Goal: Task Accomplishment & Management: Manage account settings

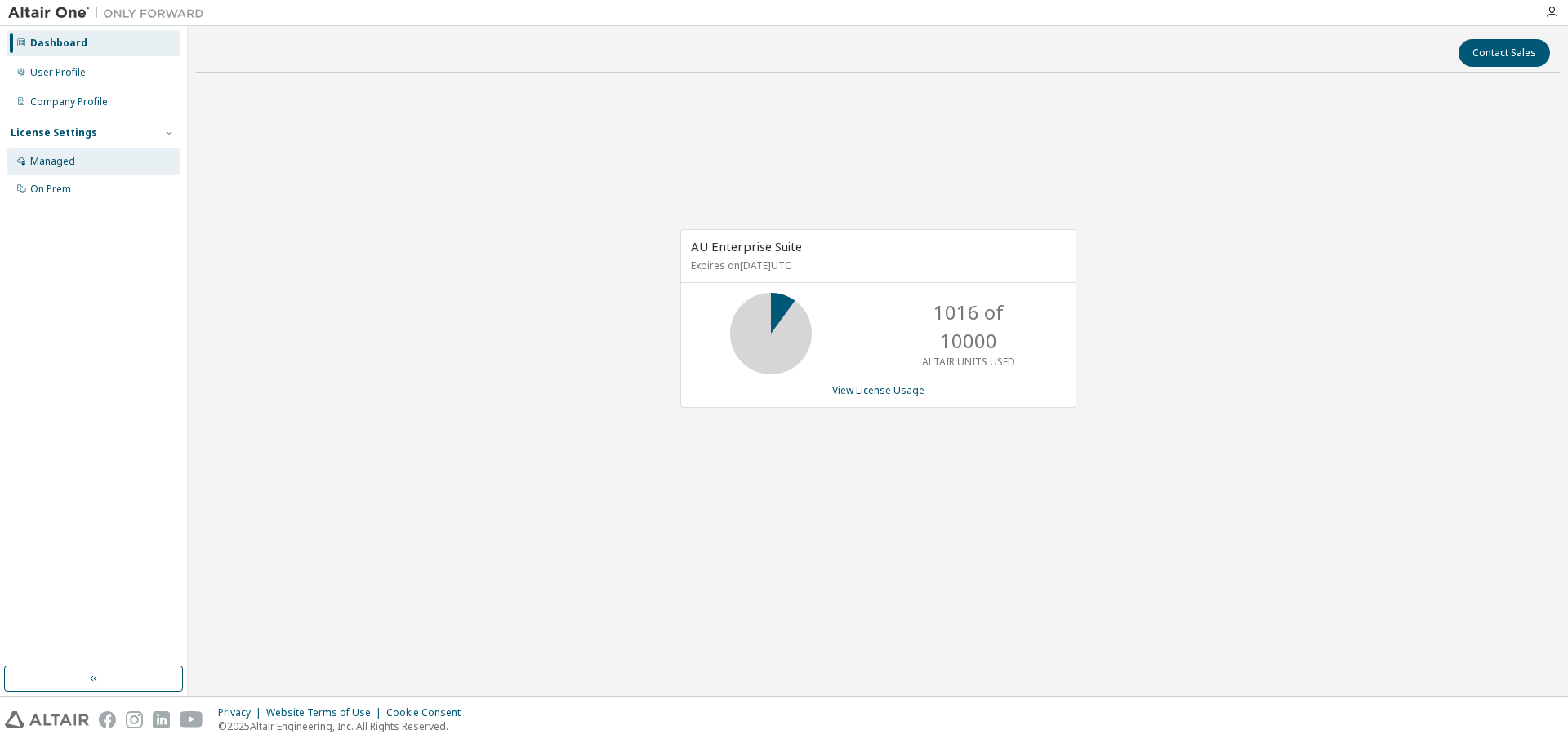
click at [73, 162] on div "Managed" at bounding box center [52, 161] width 45 height 13
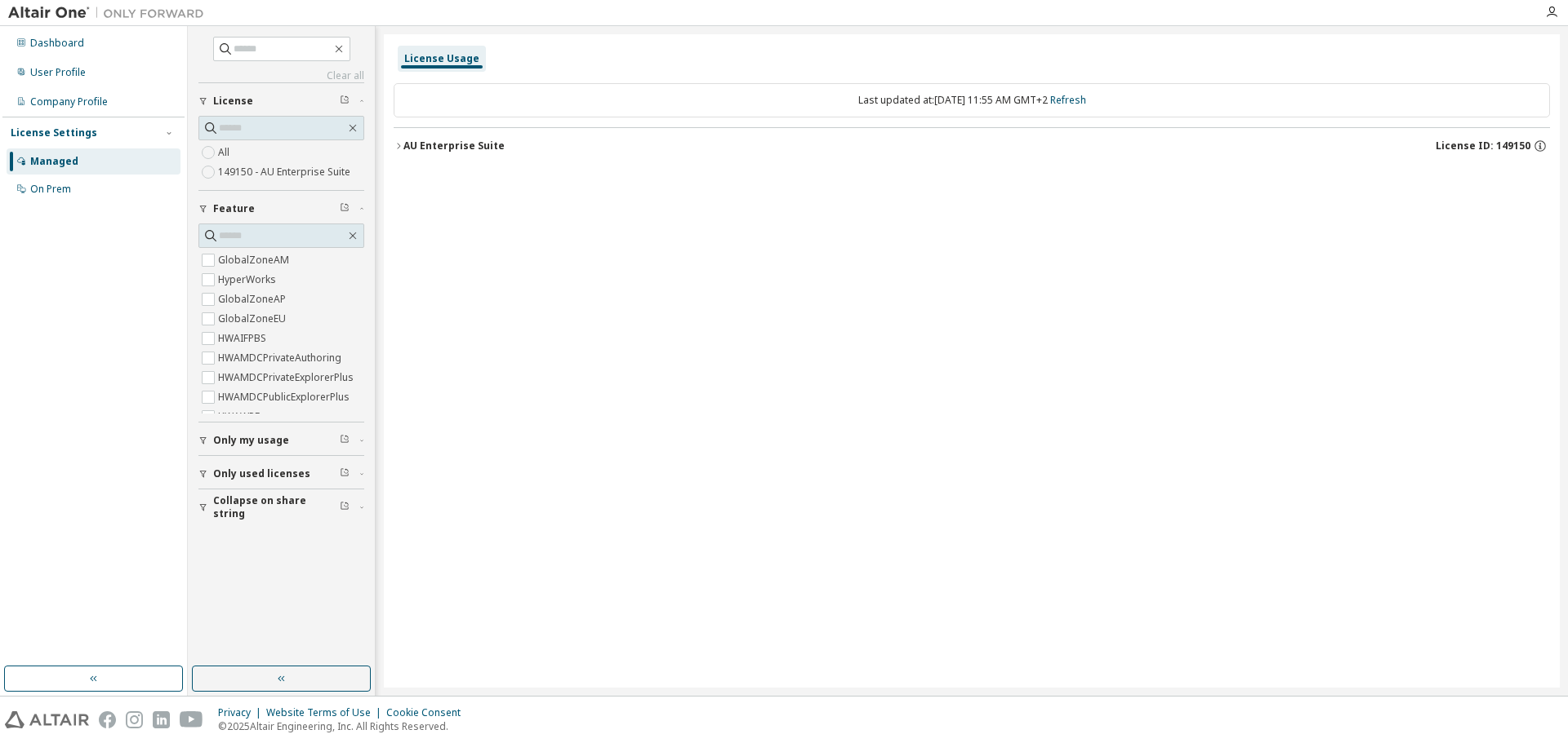
click at [393, 144] on icon "button" at bounding box center [398, 146] width 10 height 10
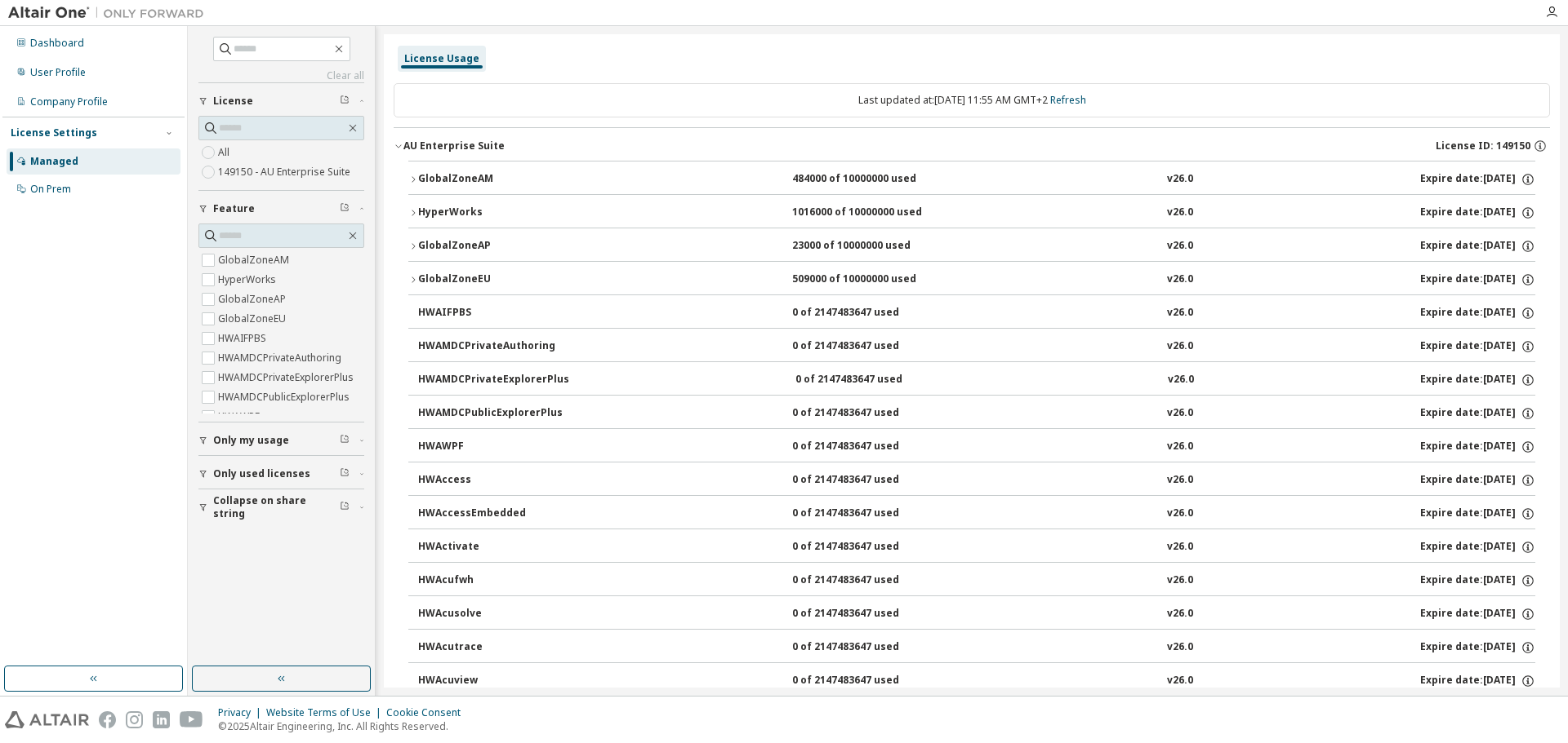
click at [393, 144] on icon "button" at bounding box center [398, 146] width 10 height 10
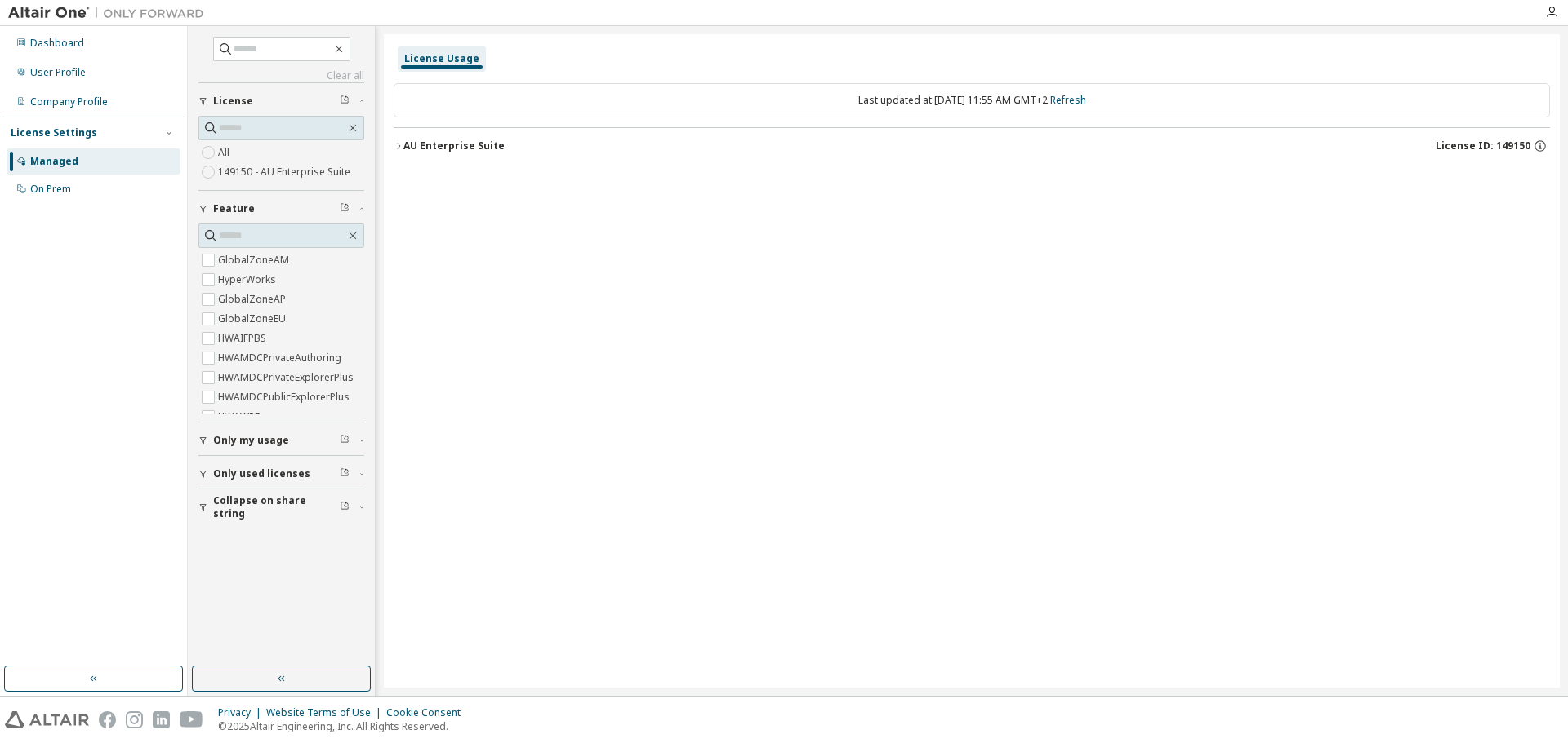
click at [255, 438] on span "Only my usage" at bounding box center [251, 440] width 76 height 13
click at [397, 149] on icon "button" at bounding box center [398, 146] width 10 height 10
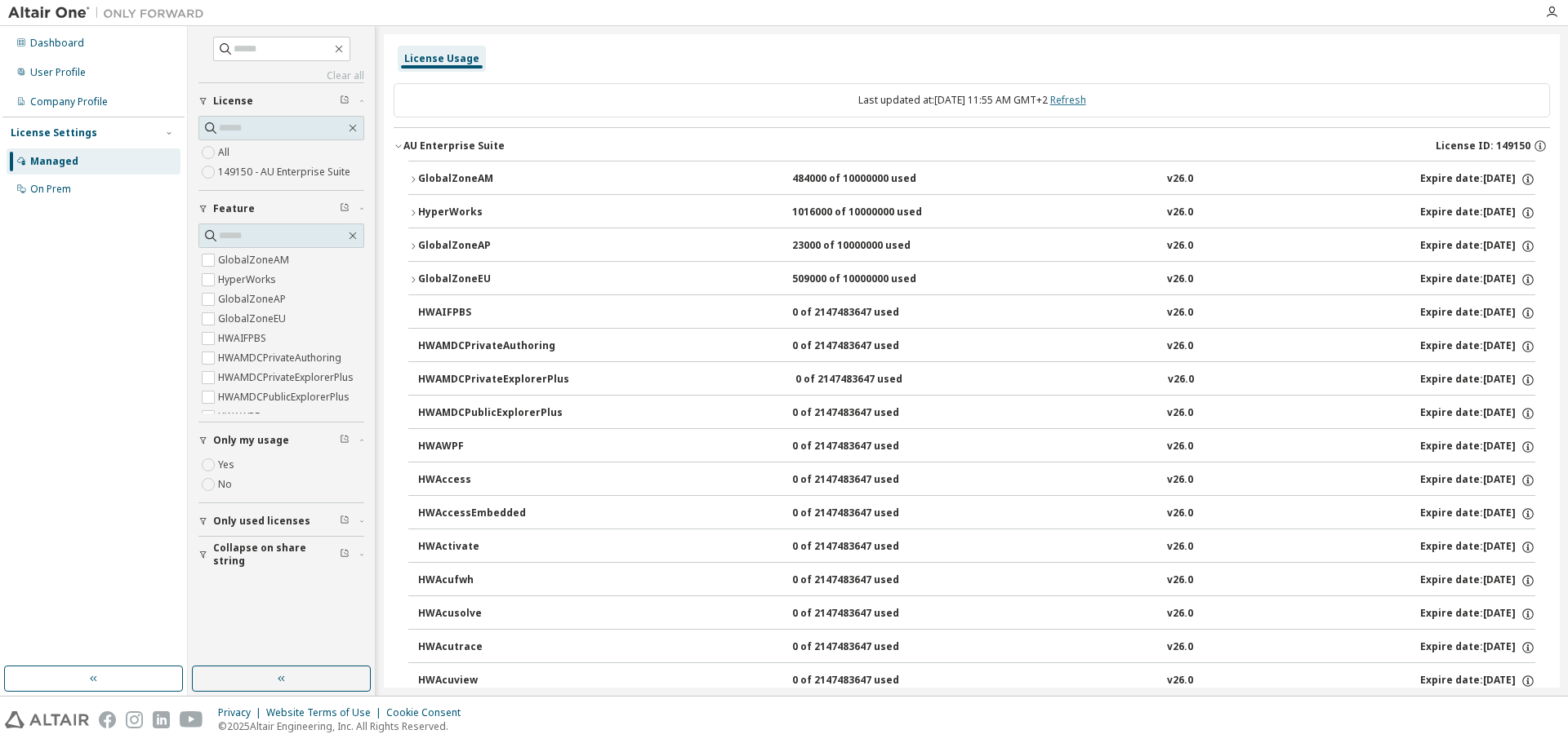
click at [1086, 98] on link "Refresh" at bounding box center [1067, 99] width 36 height 14
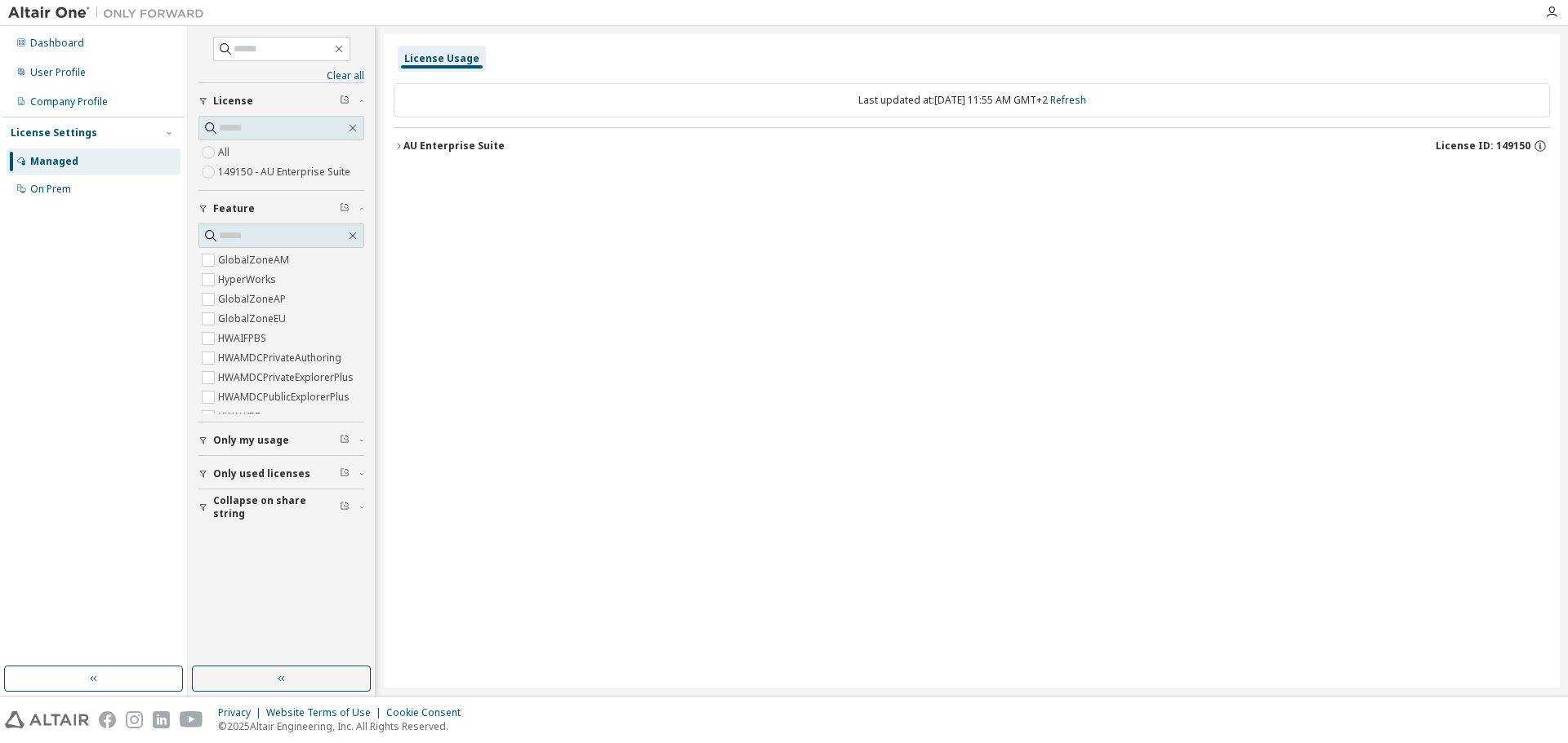
click at [399, 148] on icon "button" at bounding box center [399, 146] width 4 height 5
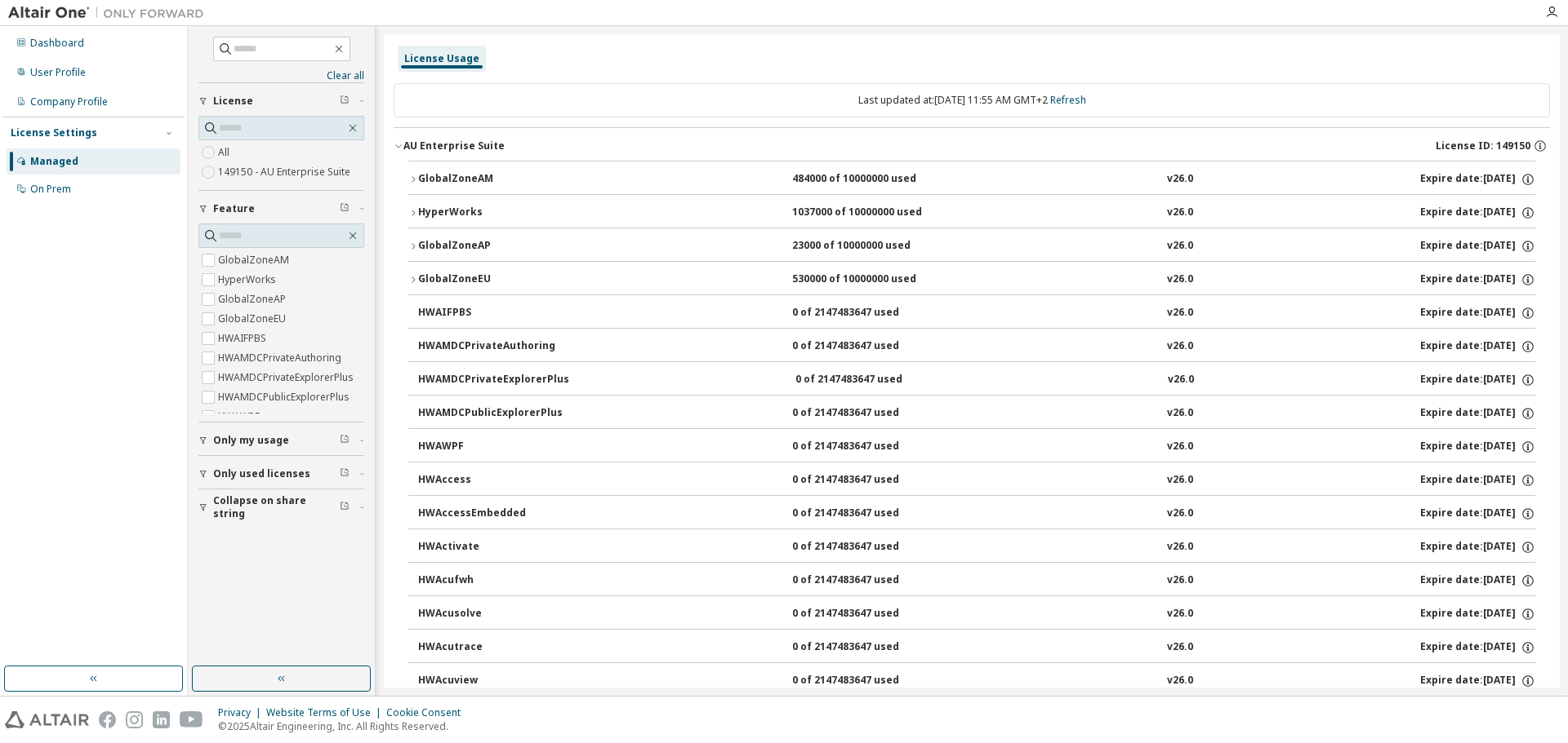
click at [410, 212] on icon "button" at bounding box center [413, 212] width 10 height 10
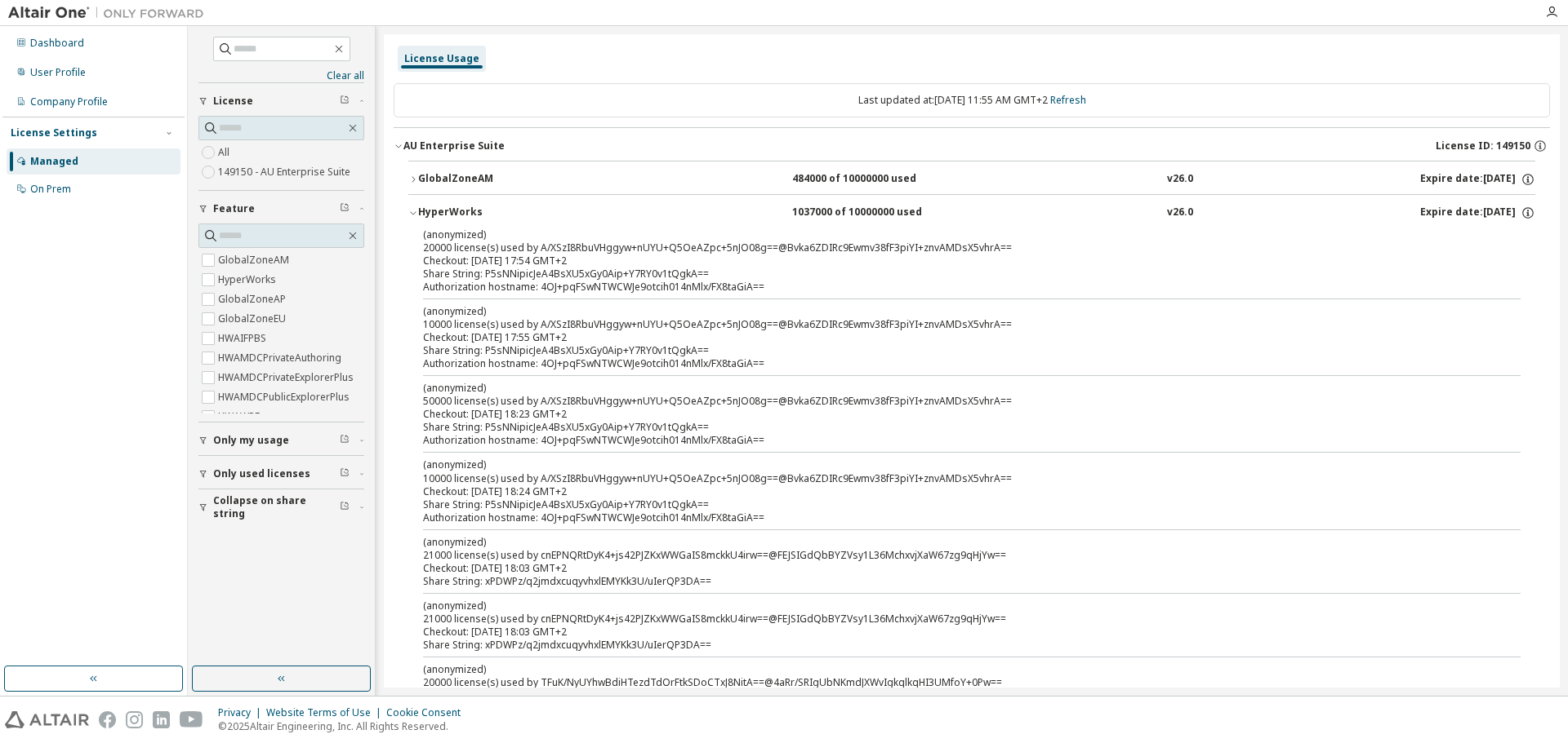
click at [64, 161] on div "Managed" at bounding box center [54, 161] width 48 height 13
click at [74, 99] on div "Company Profile" at bounding box center [68, 102] width 78 height 13
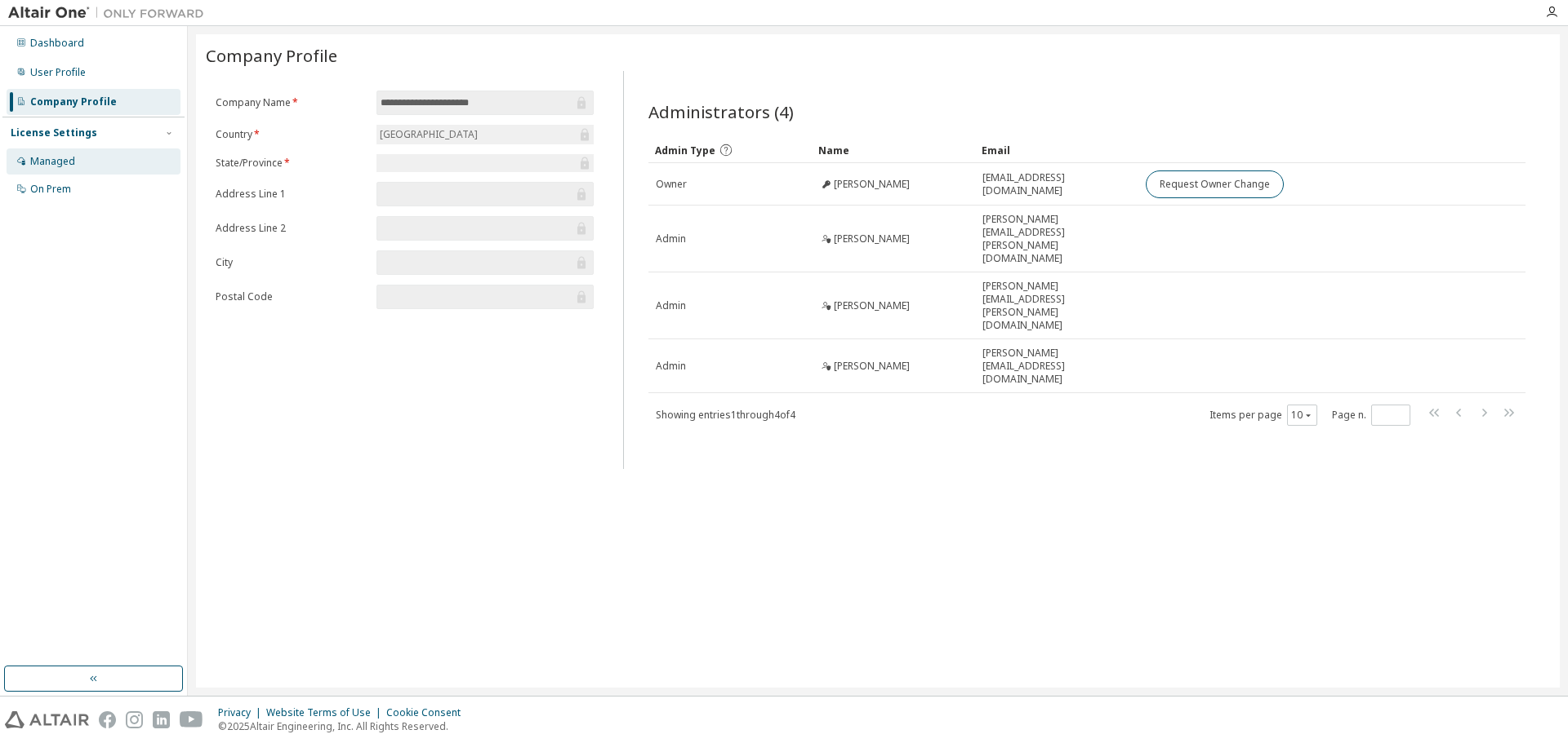
click at [61, 165] on div "Managed" at bounding box center [52, 161] width 45 height 13
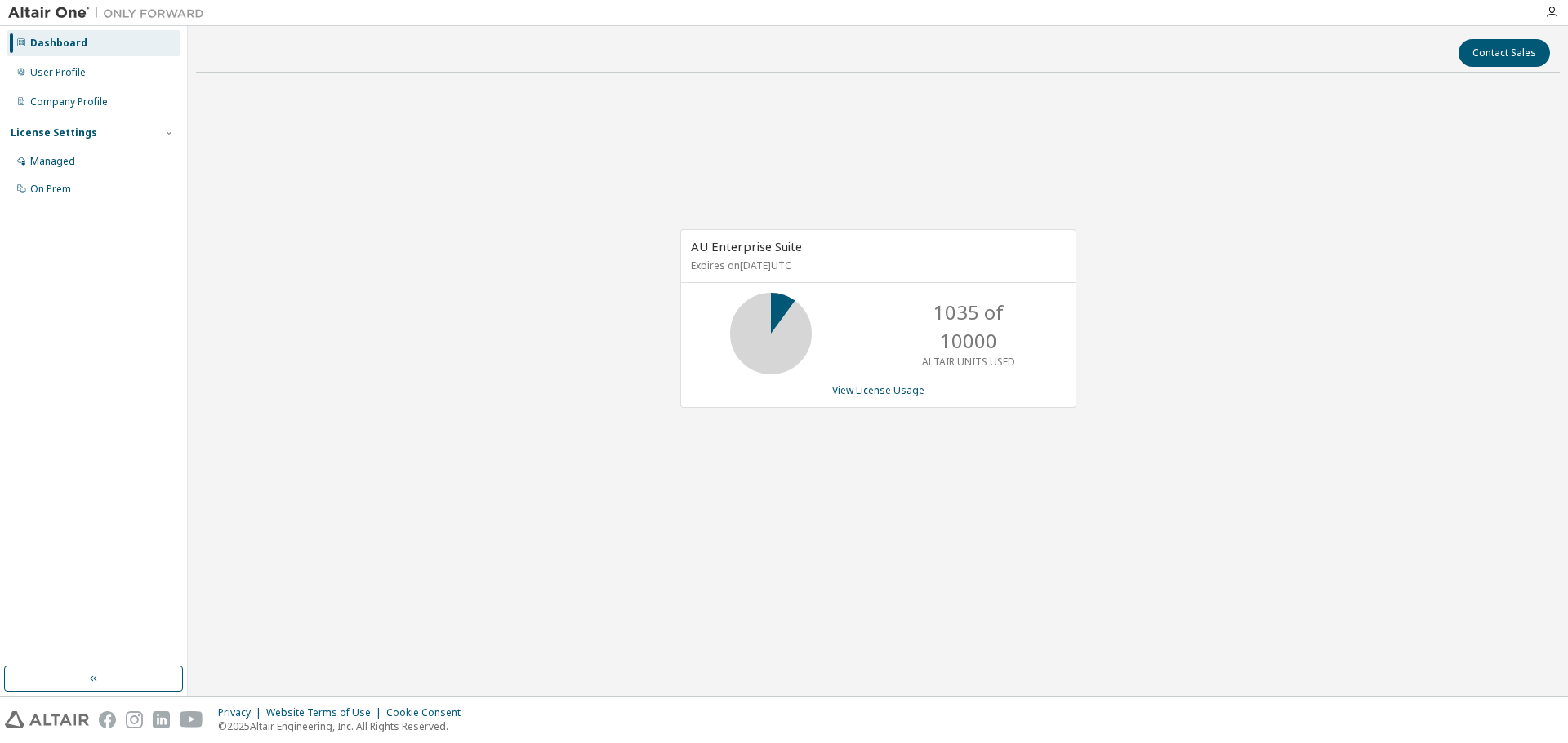
drag, startPoint x: 909, startPoint y: 624, endPoint x: 906, endPoint y: 573, distance: 51.1
click at [909, 624] on div "Contact Sales AU Enterprise Suite Expires on November 23, 2025 UTC 1035 of 1000…" at bounding box center [877, 361] width 1364 height 654
click at [871, 388] on link "View License Usage" at bounding box center [877, 390] width 92 height 14
